Goal: Task Accomplishment & Management: Complete application form

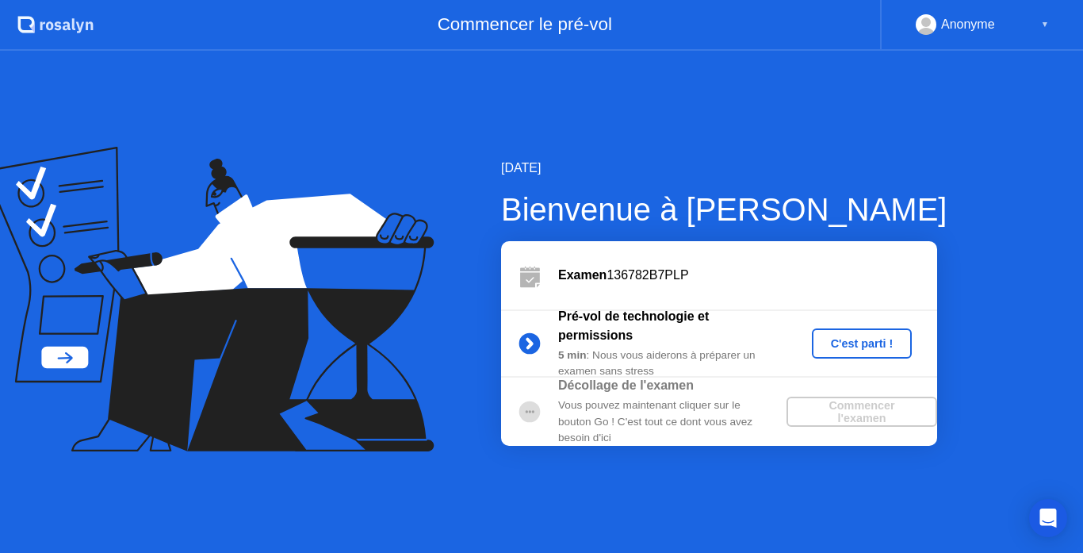
click at [852, 330] on button "C'est parti !" at bounding box center [862, 343] width 101 height 30
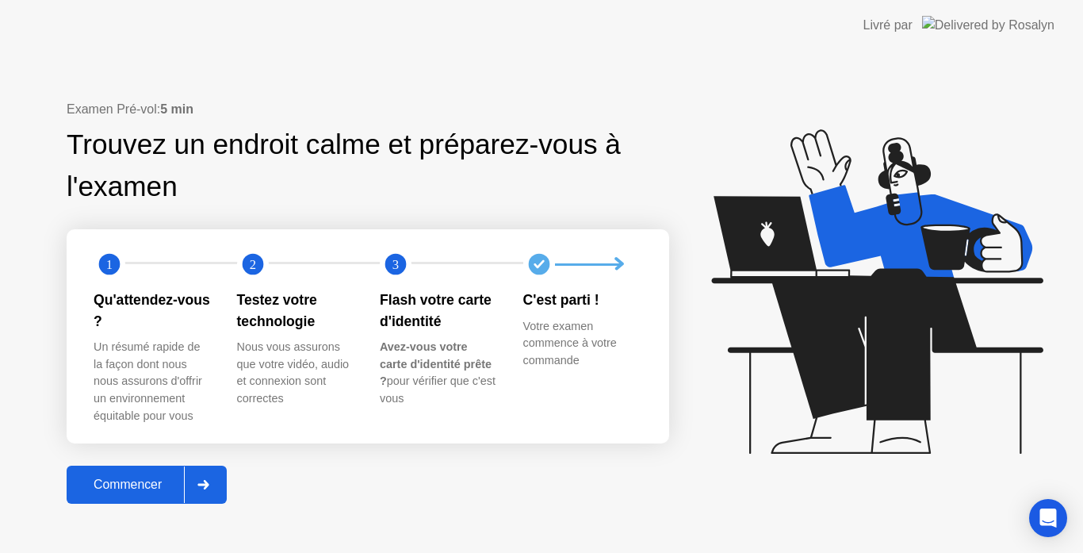
click at [149, 488] on div "Commencer" at bounding box center [127, 484] width 113 height 14
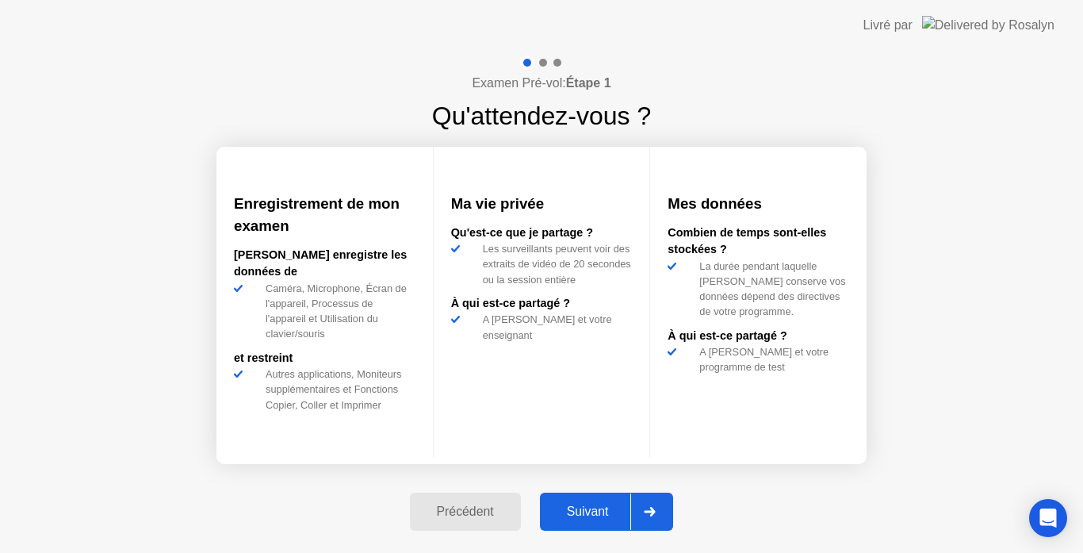
click at [593, 521] on button "Suivant" at bounding box center [607, 511] width 134 height 38
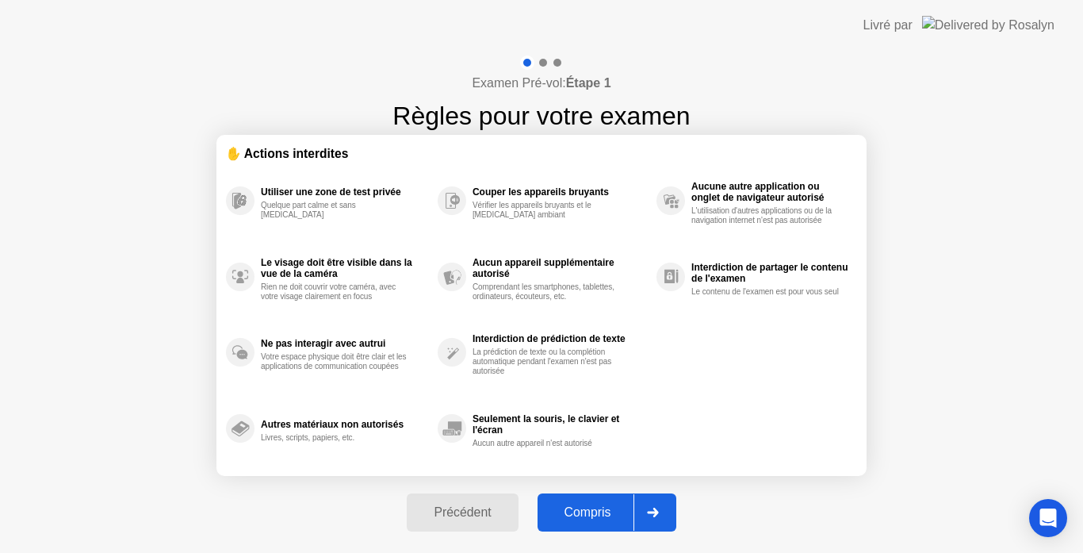
click at [593, 519] on div "Compris" at bounding box center [587, 512] width 91 height 14
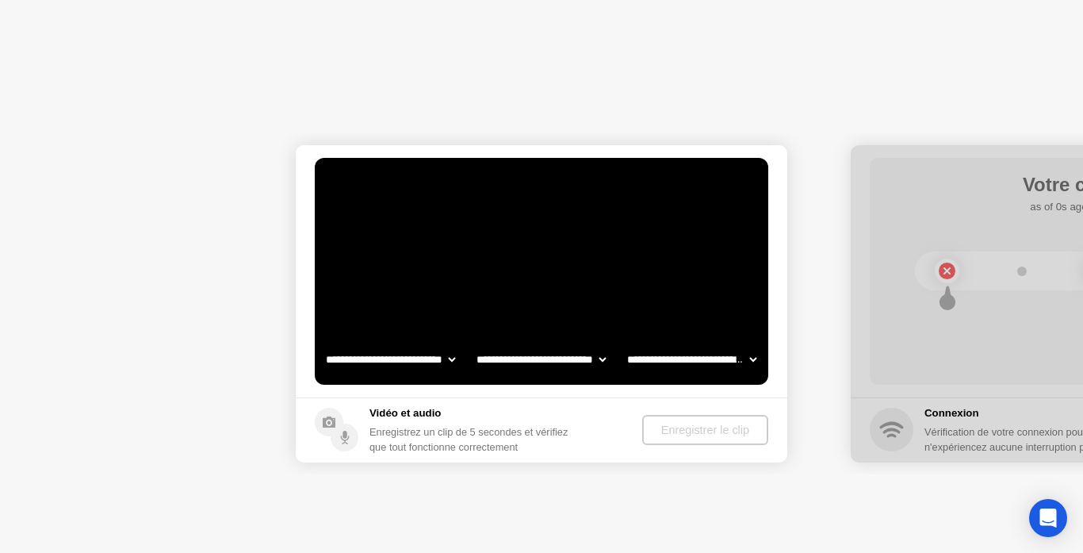
select select "**********"
select select "*******"
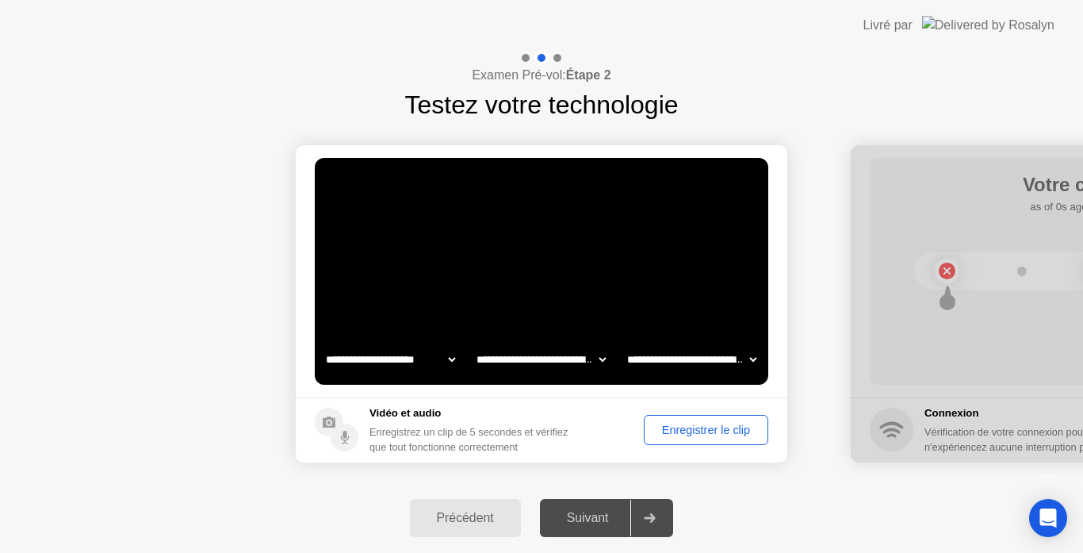
click at [622, 339] on video at bounding box center [541, 271] width 453 height 227
click at [690, 432] on div "Enregistrer le clip" at bounding box center [705, 429] width 113 height 13
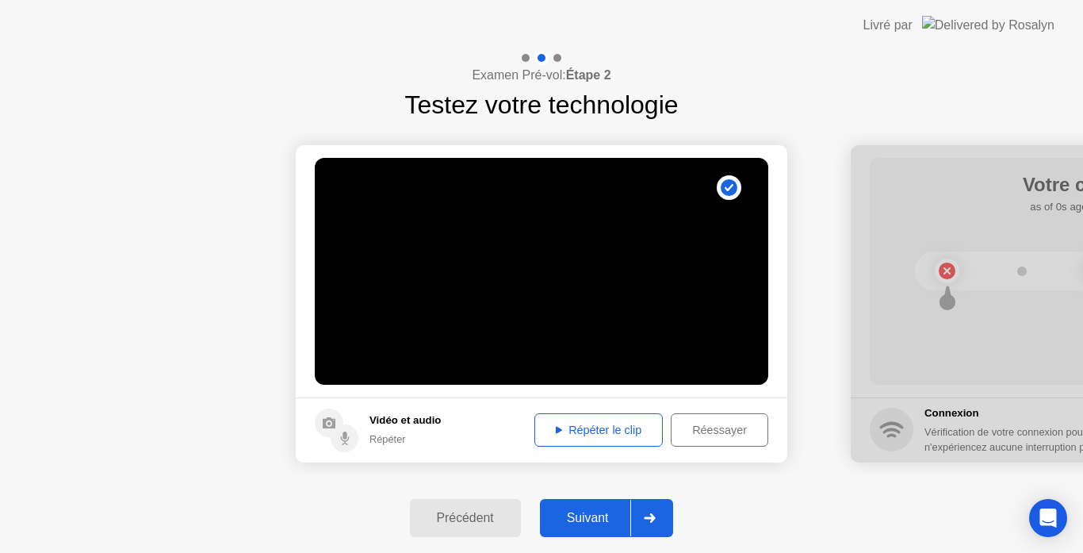
click at [598, 432] on div "Répéter le clip" at bounding box center [598, 429] width 117 height 13
click at [584, 521] on div "Suivant" at bounding box center [588, 518] width 86 height 14
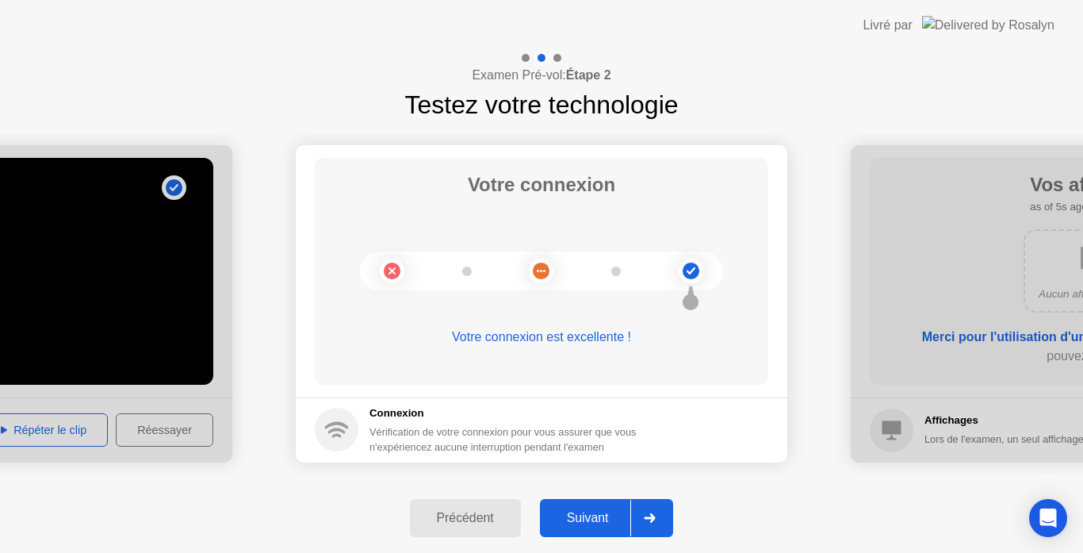
click at [692, 277] on circle at bounding box center [691, 270] width 17 height 17
click at [831, 108] on div "Examen Pré-vol: Étape 2 Testez votre technologie" at bounding box center [541, 87] width 1083 height 73
click at [579, 516] on div "Suivant" at bounding box center [588, 518] width 86 height 14
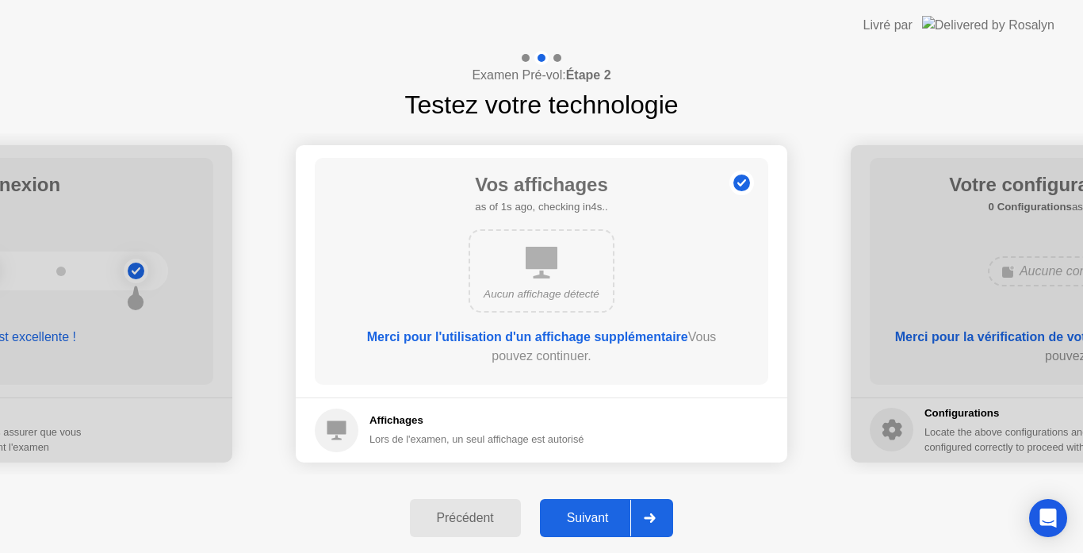
click at [579, 516] on div "Suivant" at bounding box center [588, 518] width 86 height 14
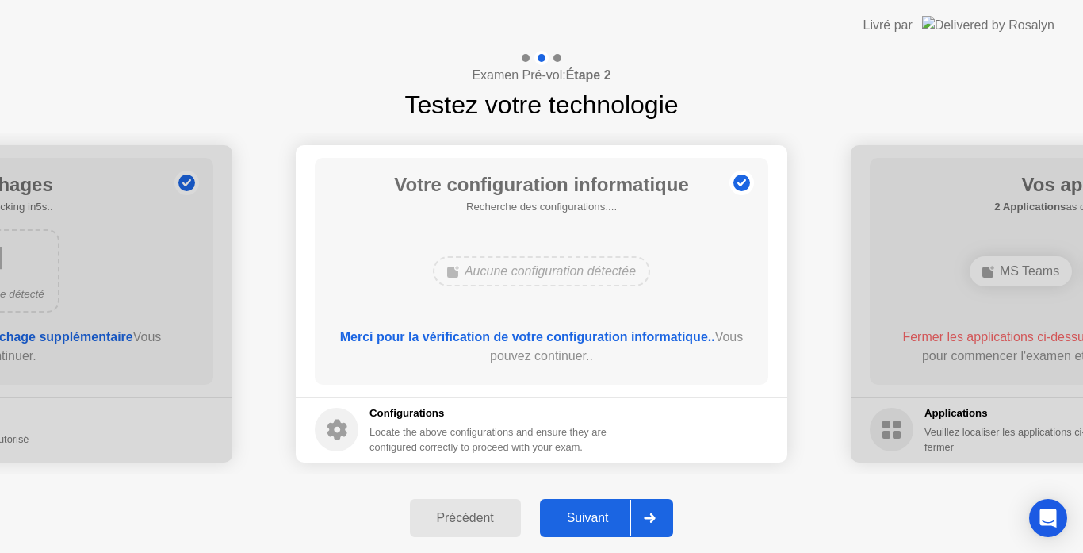
click at [579, 516] on div "Suivant" at bounding box center [588, 518] width 86 height 14
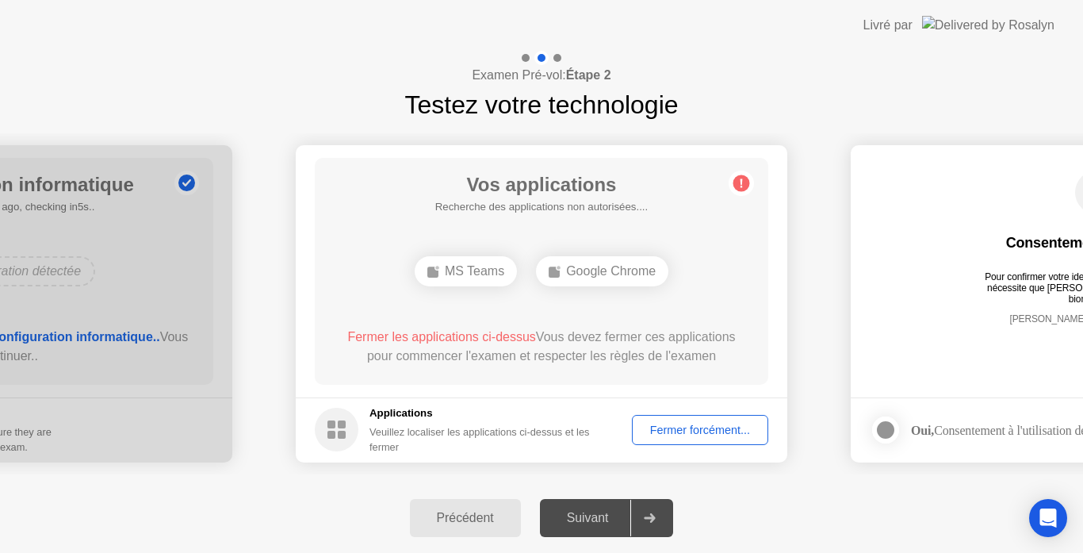
click at [579, 516] on div "Suivant" at bounding box center [588, 518] width 86 height 14
click at [683, 435] on div "Fermer forcément..." at bounding box center [699, 429] width 125 height 13
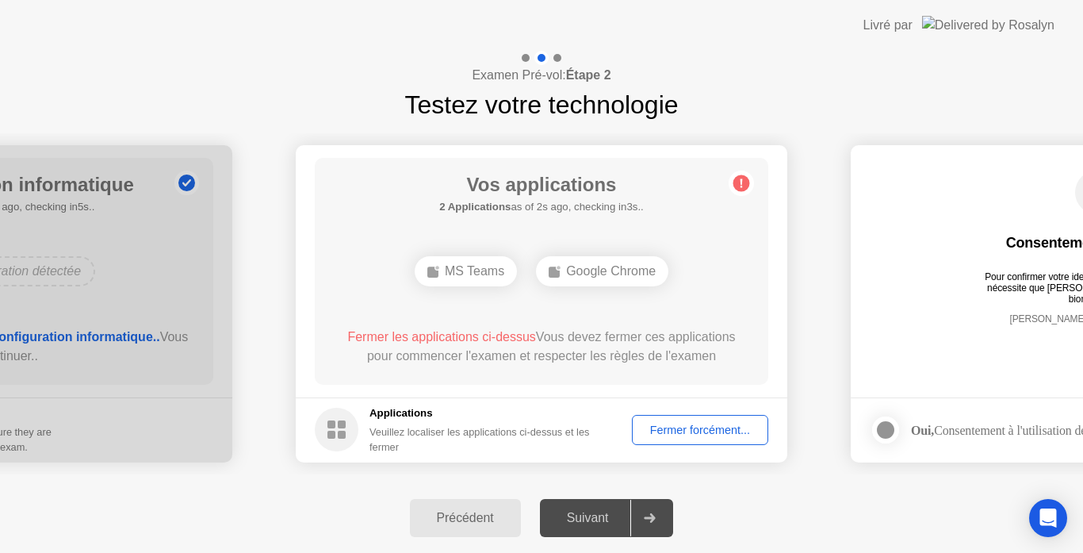
click at [687, 434] on div "Fermer forcément..." at bounding box center [699, 429] width 125 height 13
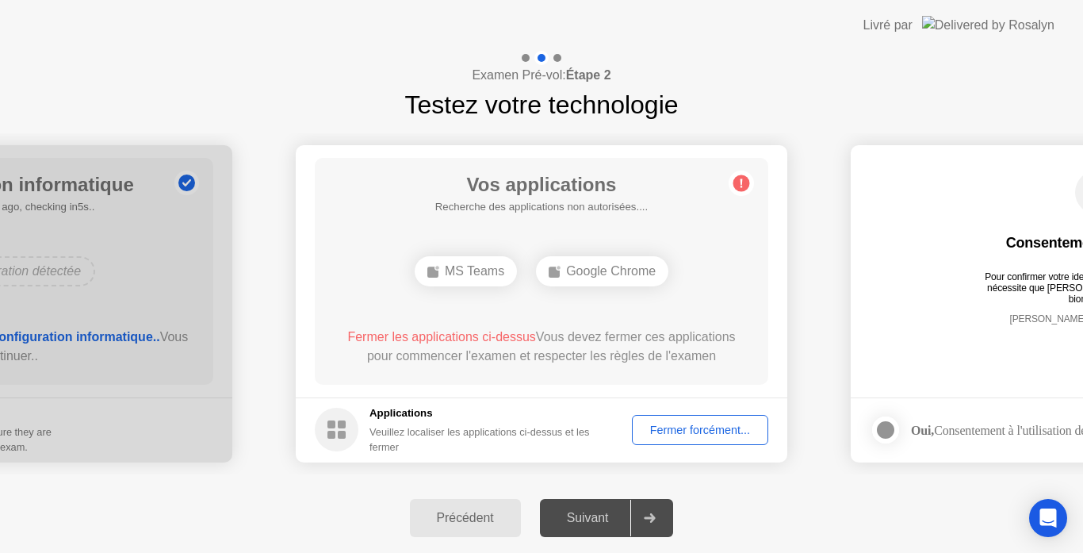
click at [673, 435] on div "Fermer forcément..." at bounding box center [699, 429] width 125 height 13
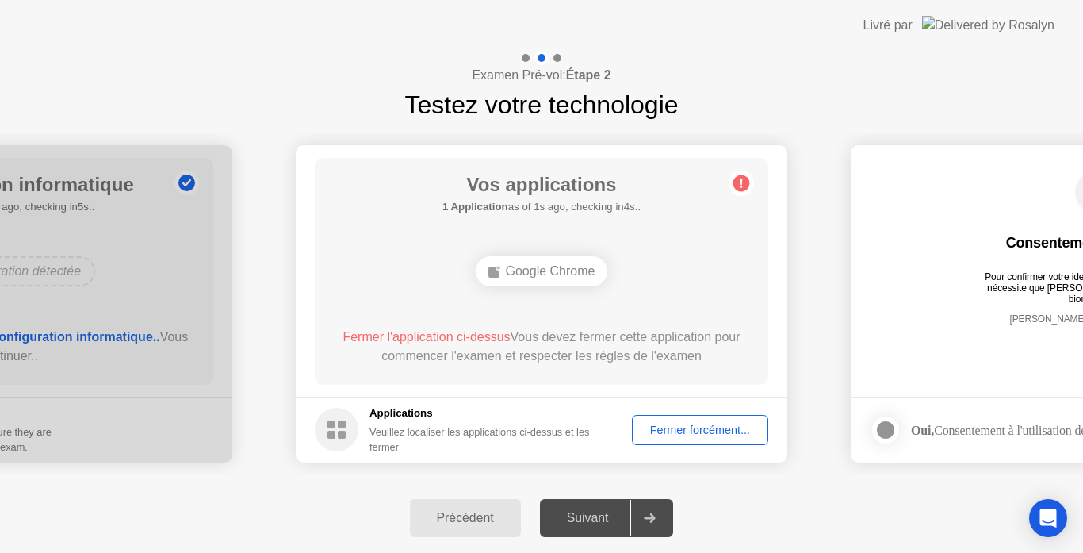
click at [698, 436] on div "Fermer forcément..." at bounding box center [699, 429] width 125 height 13
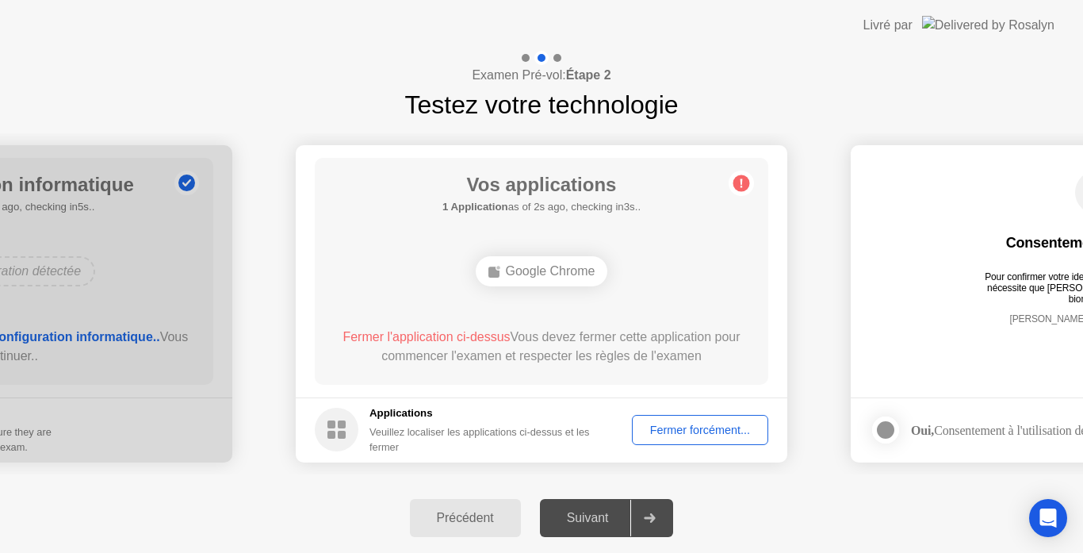
click at [680, 430] on div "Fermer forcément..." at bounding box center [699, 429] width 125 height 13
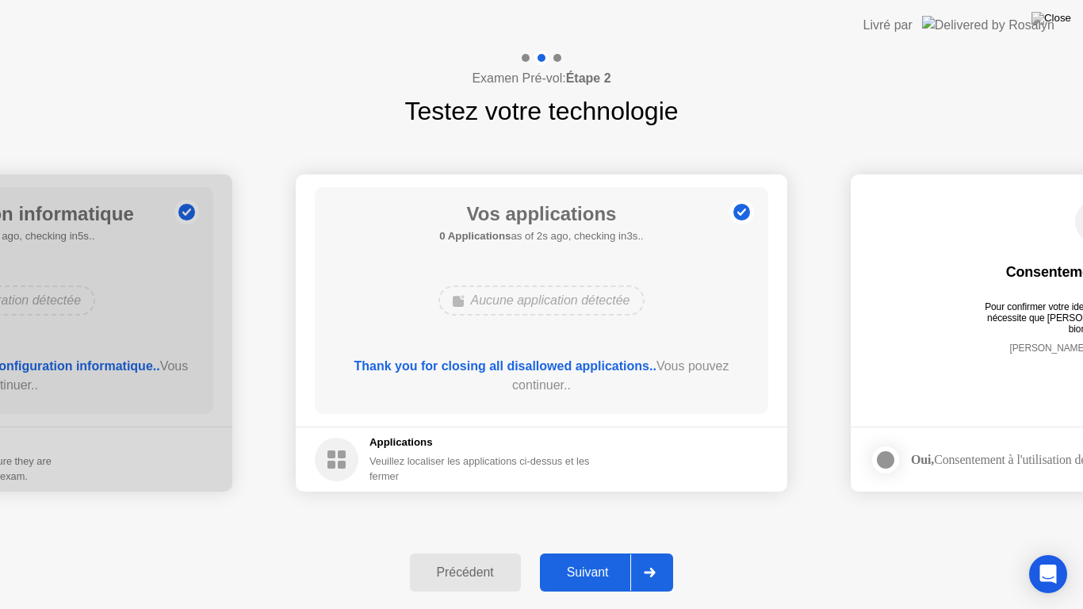
click at [567, 552] on div "Suivant" at bounding box center [588, 572] width 86 height 14
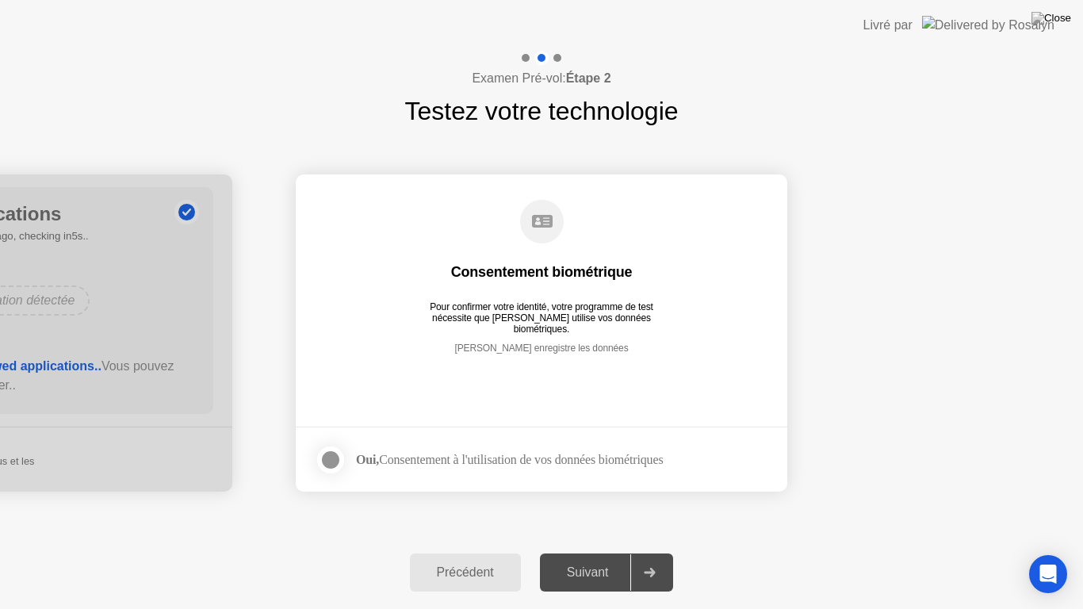
click at [334, 457] on div at bounding box center [330, 459] width 19 height 19
click at [580, 552] on button "Suivant" at bounding box center [607, 572] width 134 height 38
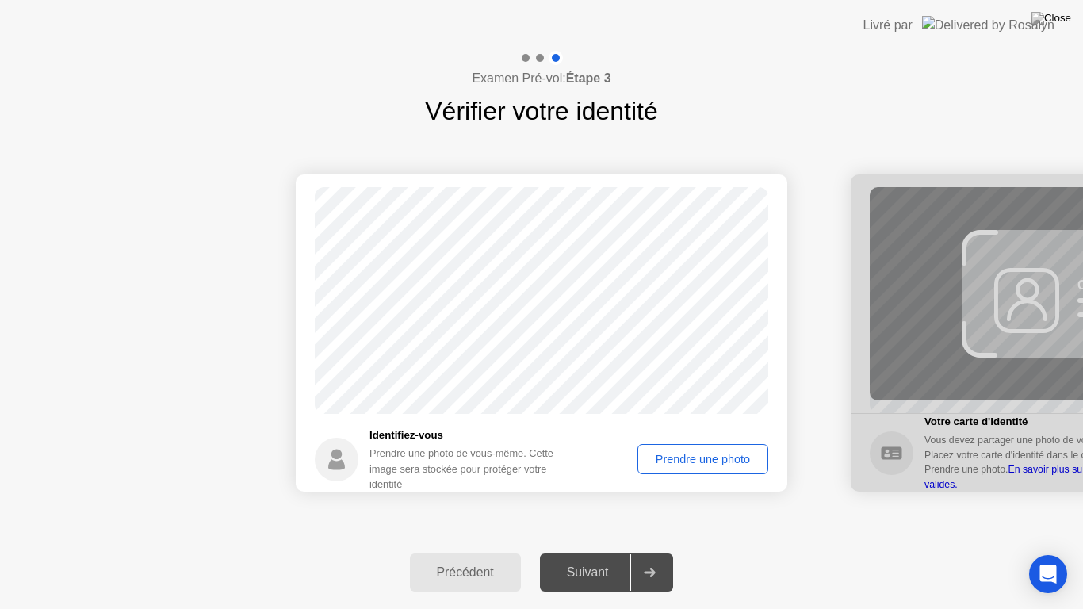
click at [679, 461] on div "Prendre une photo" at bounding box center [703, 459] width 120 height 13
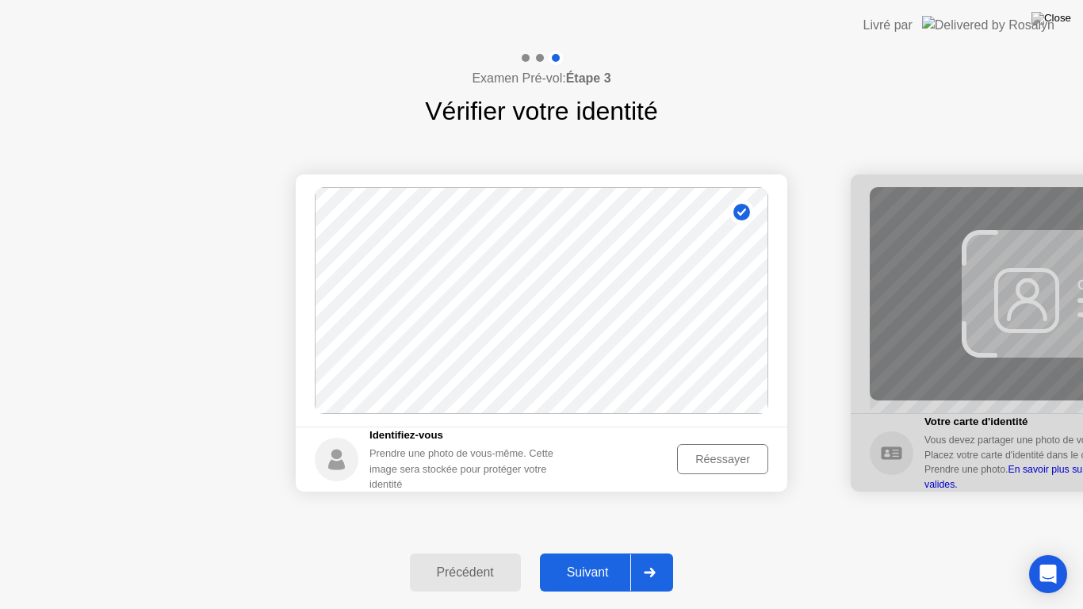
click at [583, 552] on button "Suivant" at bounding box center [607, 572] width 134 height 38
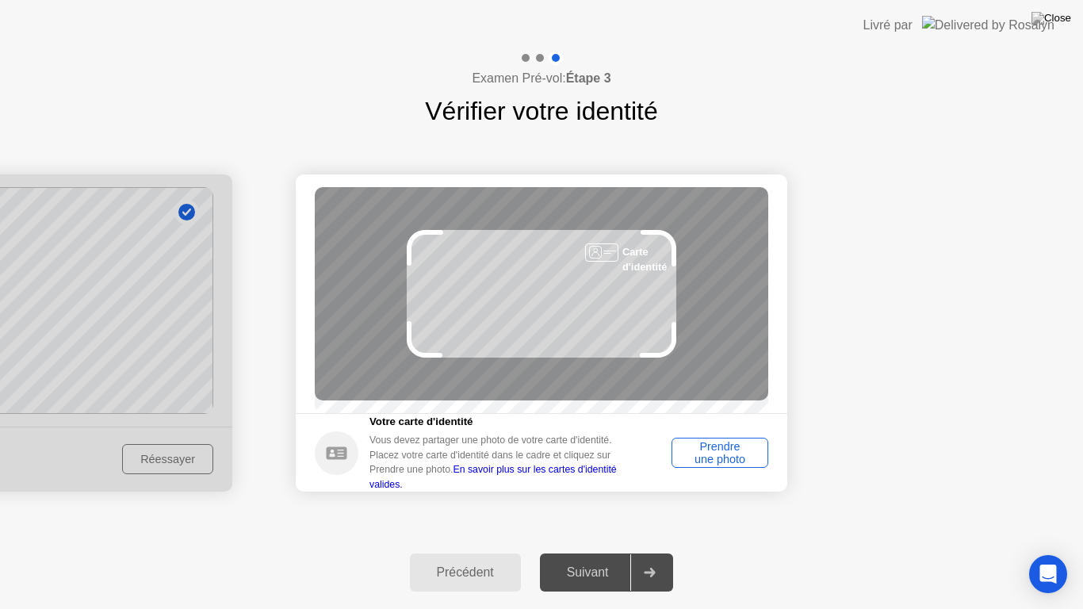
click at [695, 465] on div "Prendre une photo" at bounding box center [720, 452] width 86 height 25
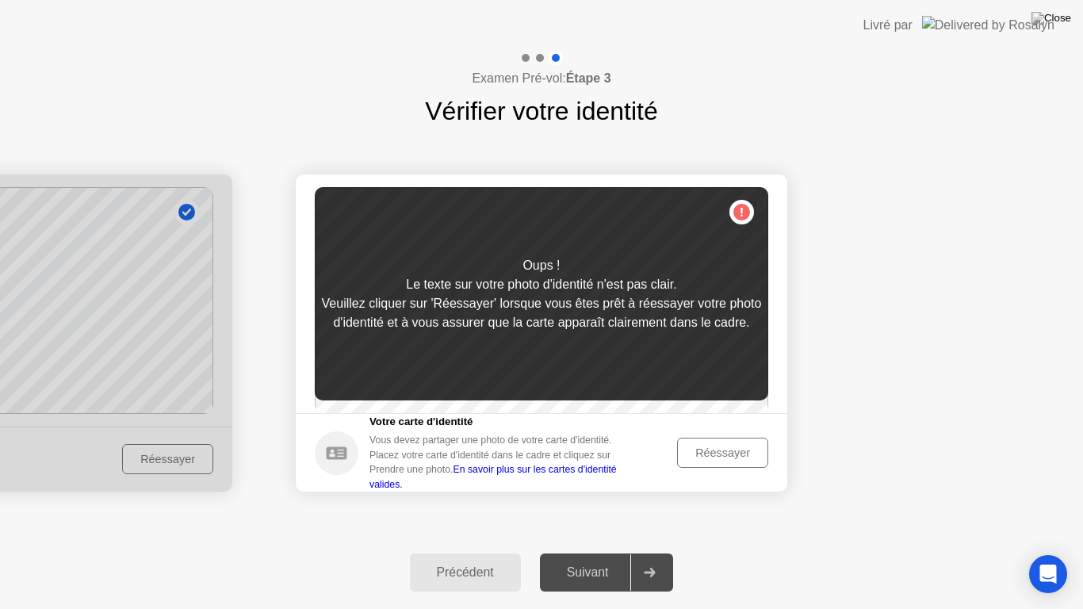
click at [688, 458] on div "Réessayer" at bounding box center [723, 452] width 80 height 13
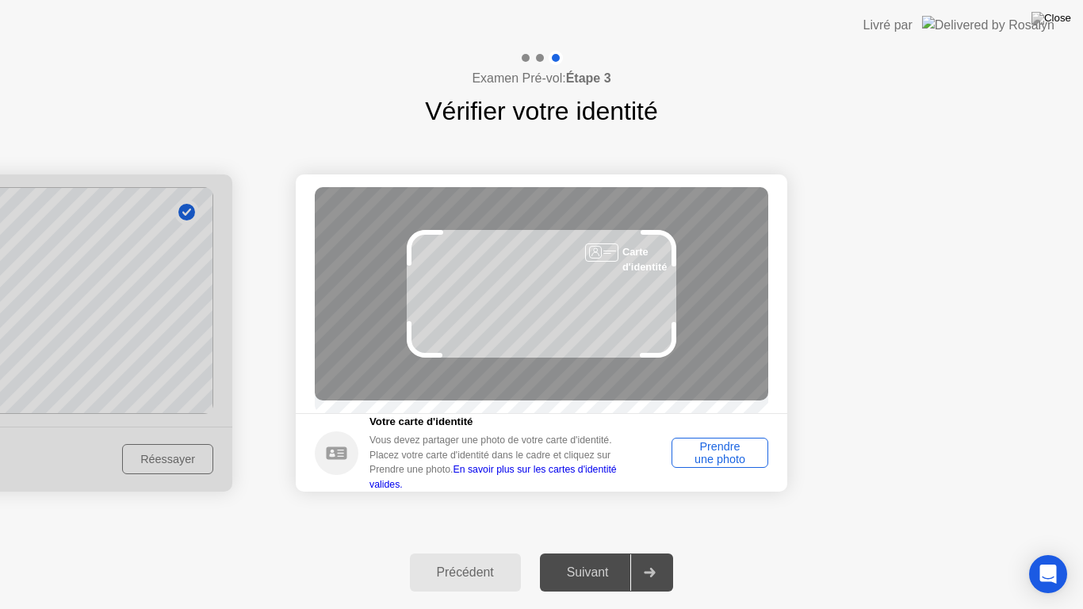
click at [697, 458] on div "Prendre une photo" at bounding box center [720, 452] width 86 height 25
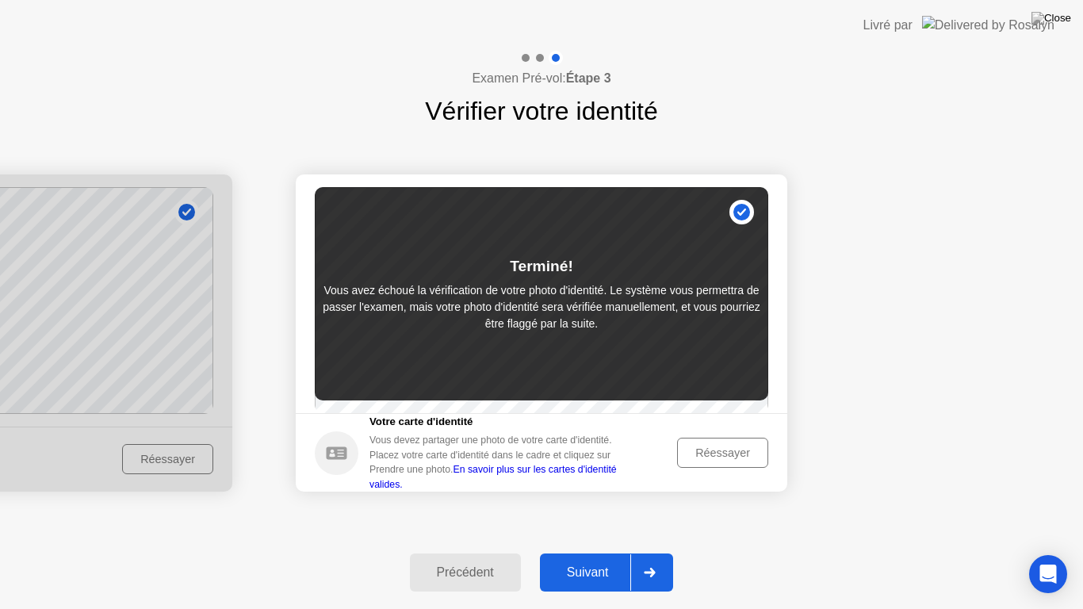
click at [595, 552] on div "Suivant" at bounding box center [588, 572] width 86 height 14
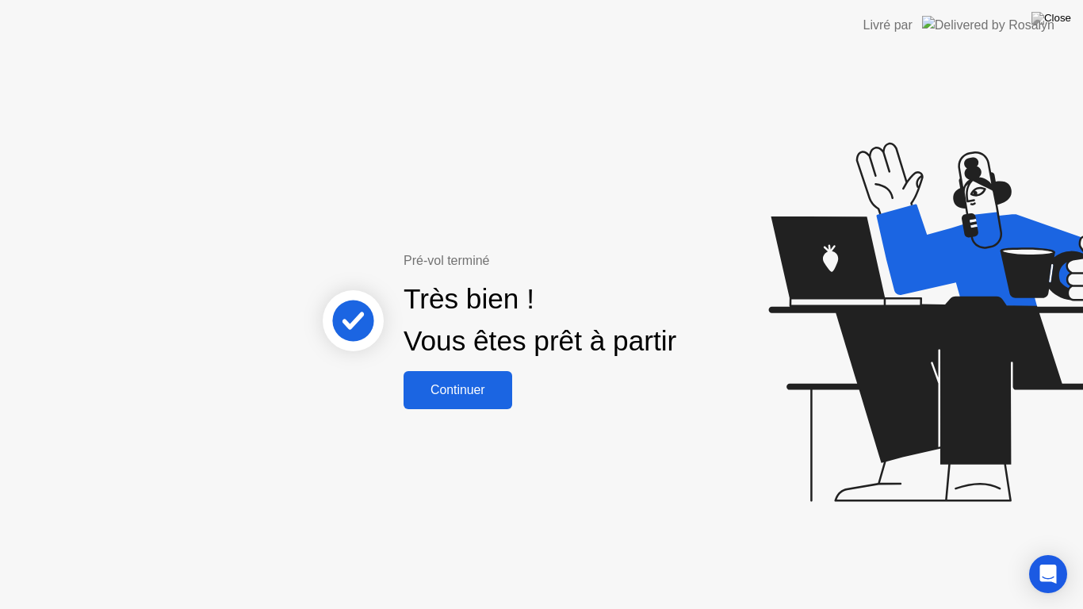
click at [479, 385] on div "Continuer" at bounding box center [457, 390] width 99 height 14
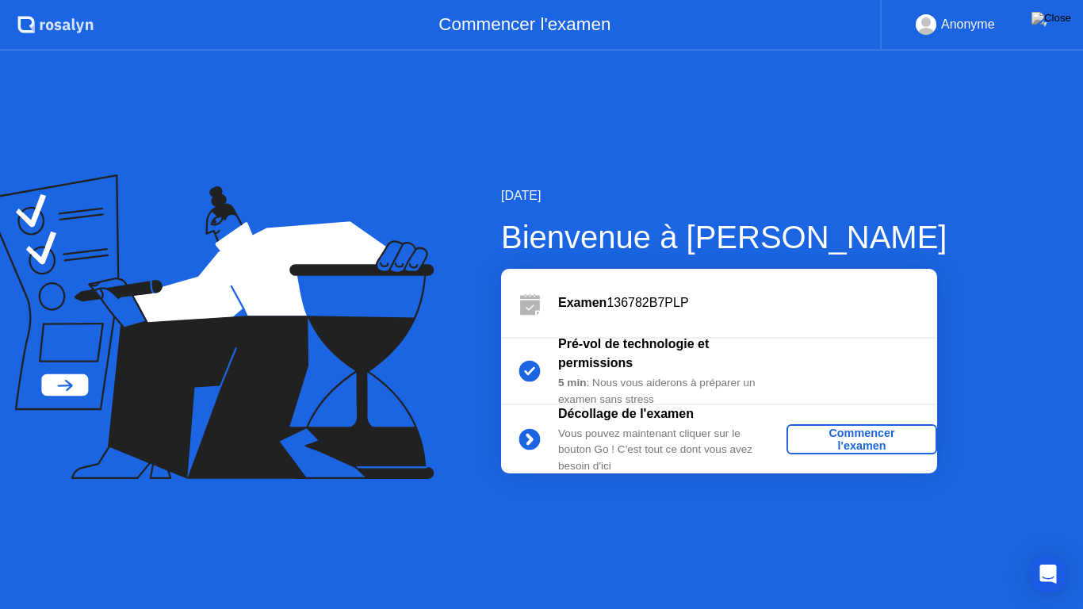
click at [871, 437] on div "Commencer l'examen" at bounding box center [862, 438] width 138 height 25
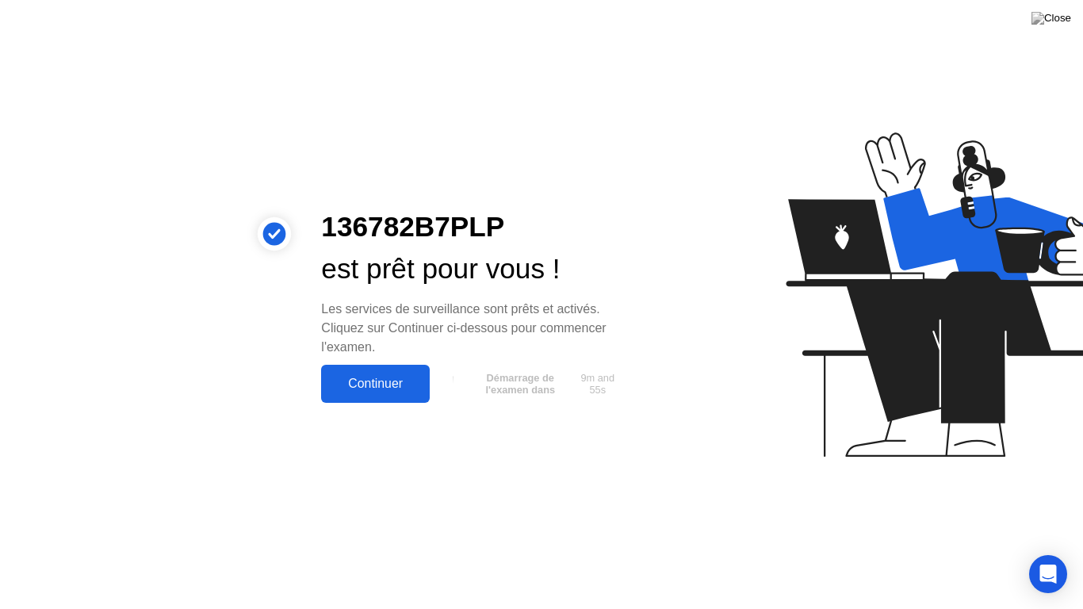
click at [385, 398] on button "Continuer" at bounding box center [375, 384] width 109 height 38
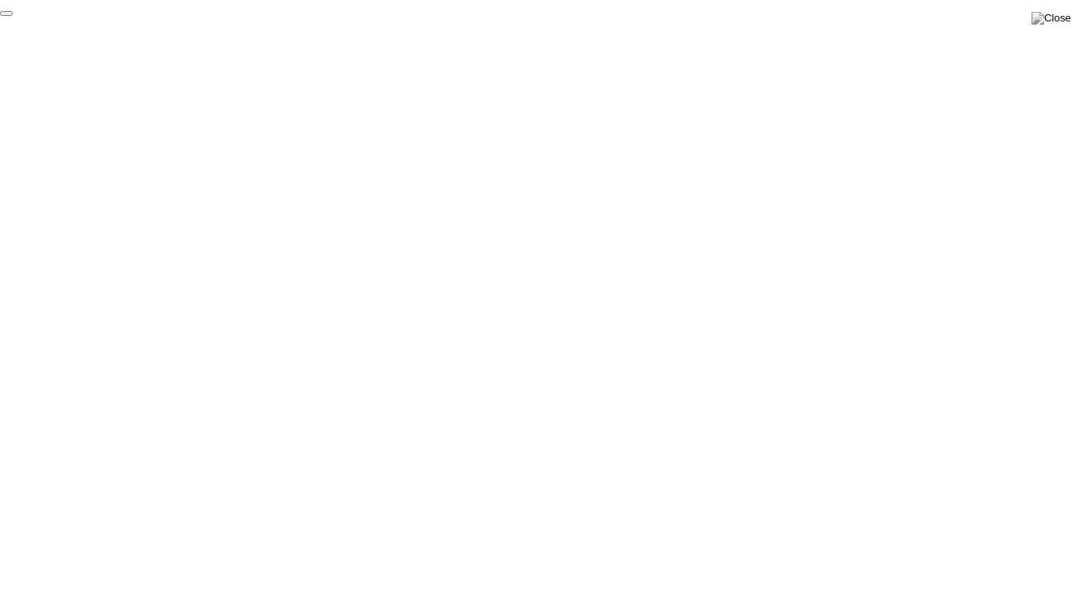
click div "End Proctoring Session"
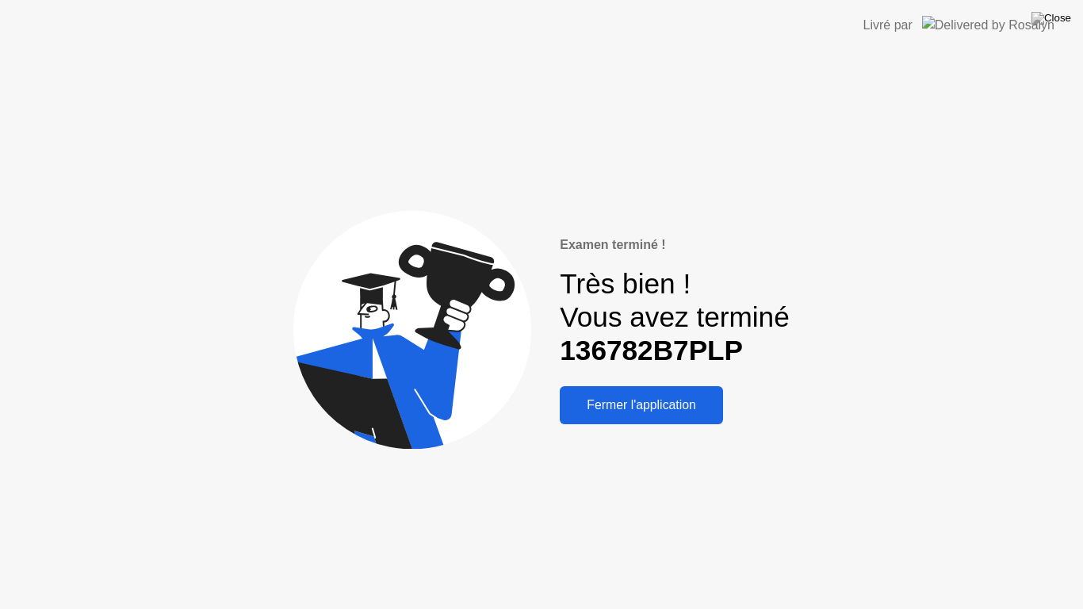
click at [697, 400] on div "Fermer l'application" at bounding box center [641, 405] width 154 height 14
